Goal: Task Accomplishment & Management: Use online tool/utility

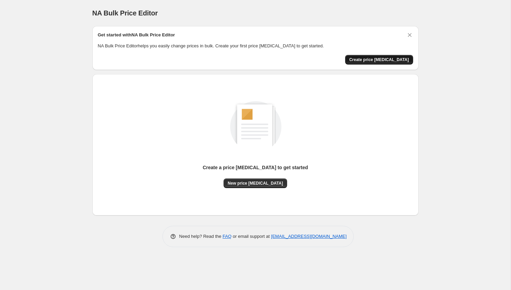
click at [370, 58] on span "Create price [MEDICAL_DATA]" at bounding box center [379, 59] width 60 height 5
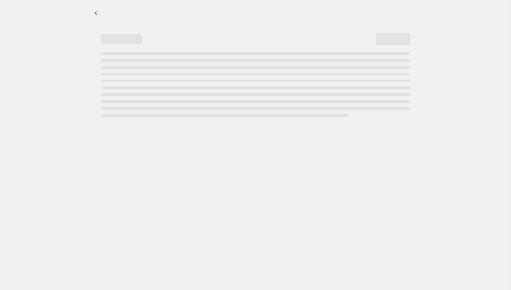
select select "percentage"
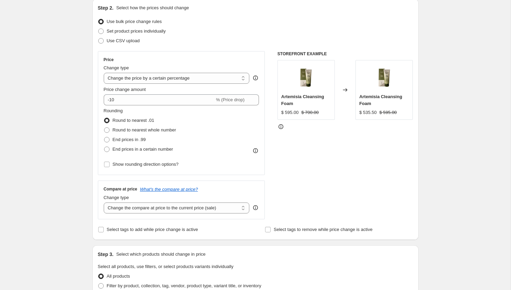
scroll to position [90, 0]
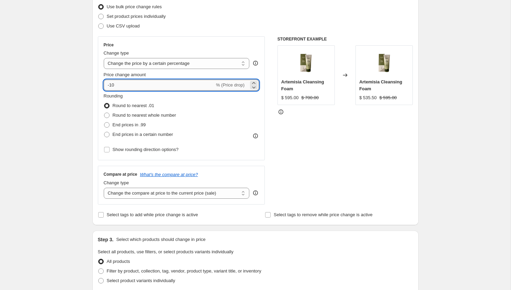
click at [154, 80] on input "-10" at bounding box center [159, 85] width 111 height 11
click at [140, 83] on input "-10" at bounding box center [159, 85] width 111 height 11
type input "-1"
type input "-20"
click at [86, 80] on div "Create new price [MEDICAL_DATA]. This page is ready Create new price [MEDICAL_D…" at bounding box center [255, 253] width 343 height 687
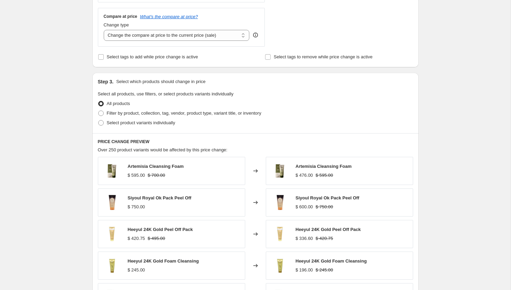
scroll to position [245, 0]
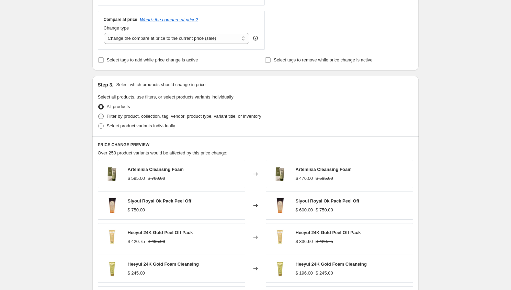
click at [102, 117] on span at bounding box center [100, 116] width 5 height 5
click at [99, 114] on input "Filter by product, collection, tag, vendor, product type, variant title, or inv…" at bounding box center [98, 114] width 0 height 0
radio input "true"
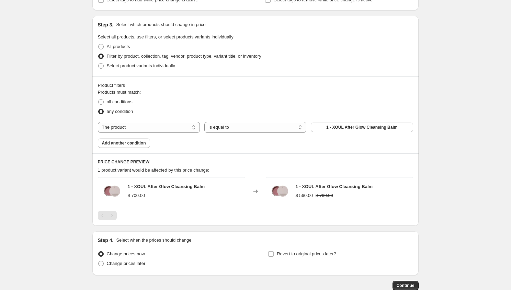
scroll to position [306, 0]
click at [331, 131] on button "1 - XOUL After Glow Cleansing Balm" at bounding box center [362, 127] width 102 height 10
click at [183, 126] on select "The product The product's collection The product's tag The product's vendor The…" at bounding box center [149, 126] width 102 height 11
select select "collection"
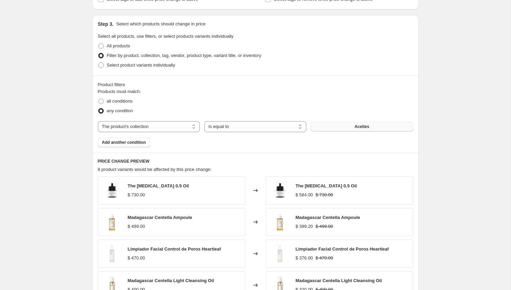
click at [339, 125] on button "Aceites" at bounding box center [362, 127] width 102 height 10
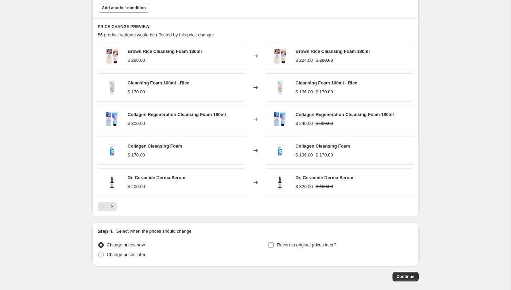
scroll to position [463, 0]
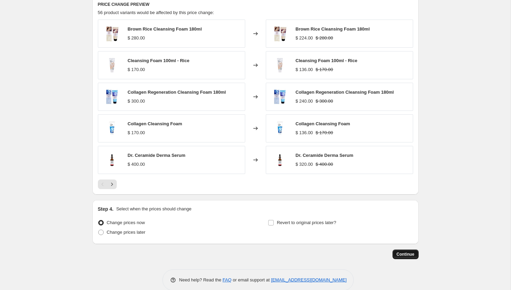
click at [396, 252] on button "Continue" at bounding box center [406, 255] width 26 height 10
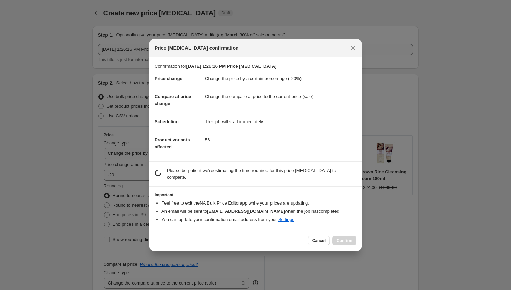
scroll to position [0, 0]
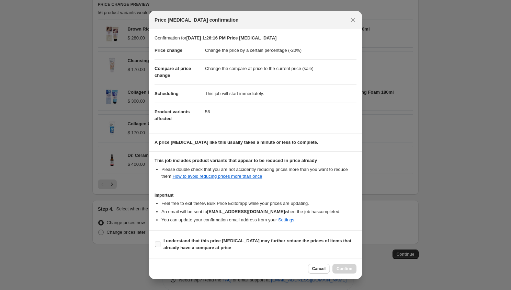
click at [175, 243] on b "I understand that this price [MEDICAL_DATA] may further reduce the prices of it…" at bounding box center [257, 244] width 188 height 12
click at [160, 243] on input "I understand that this price [MEDICAL_DATA] may further reduce the prices of it…" at bounding box center [157, 244] width 5 height 5
checkbox input "true"
click at [346, 268] on span "Confirm" at bounding box center [345, 268] width 16 height 5
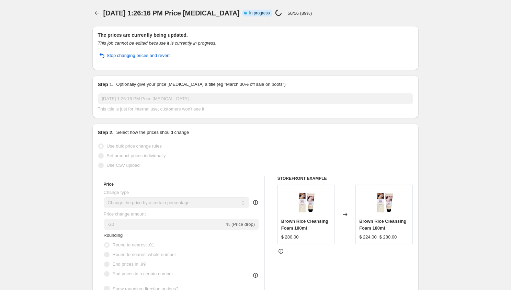
select select "percentage"
select select "collection"
